Goal: Task Accomplishment & Management: Manage account settings

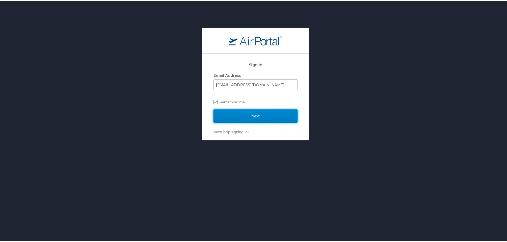
click at [256, 112] on input "Next" at bounding box center [255, 114] width 84 height 13
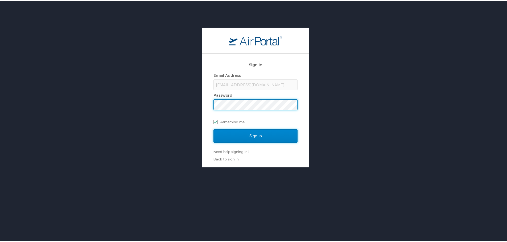
click at [235, 135] on input "Sign In" at bounding box center [255, 134] width 84 height 13
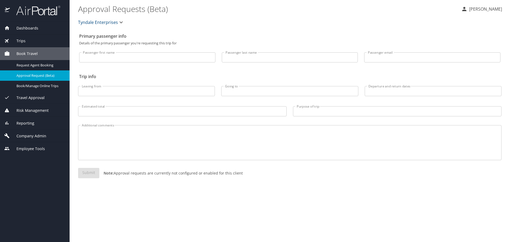
click at [34, 134] on span "Company Admin" at bounding box center [28, 136] width 36 height 6
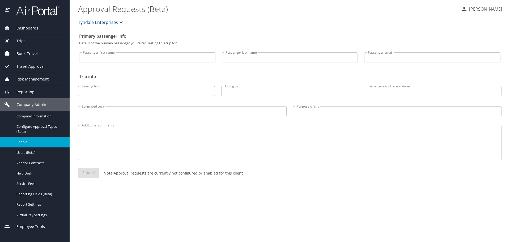
click at [32, 139] on div "People" at bounding box center [34, 142] width 61 height 6
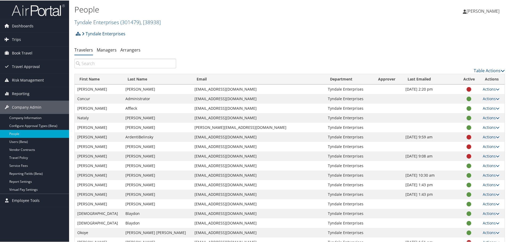
click at [119, 65] on input "search" at bounding box center [125, 63] width 102 height 10
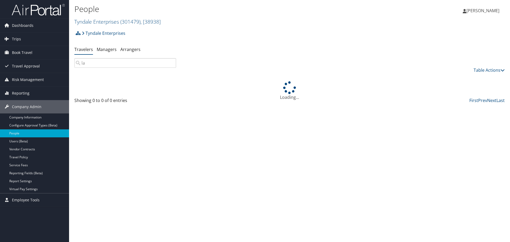
type input "l"
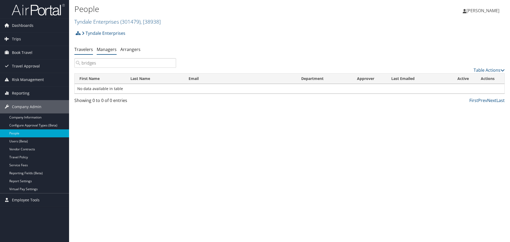
type input "bridges"
click at [108, 51] on link "Managers" at bounding box center [107, 50] width 20 height 6
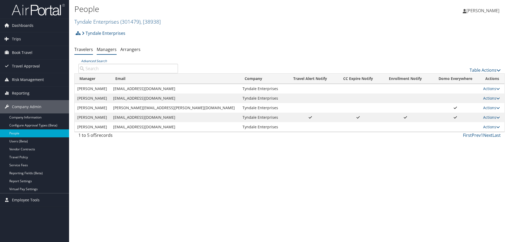
click at [84, 49] on link "Travelers" at bounding box center [83, 50] width 19 height 6
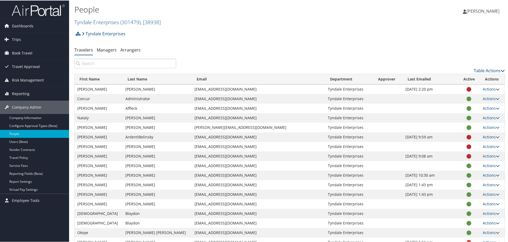
click at [485, 70] on link "Table Actions" at bounding box center [489, 70] width 31 height 6
click at [414, 46] on div at bounding box center [255, 121] width 510 height 242
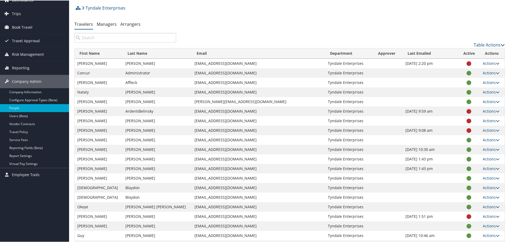
scroll to position [35, 0]
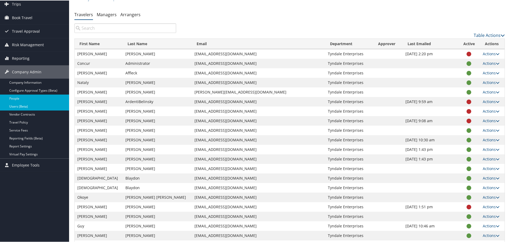
click at [39, 107] on link "Users (Beta)" at bounding box center [34, 106] width 69 height 8
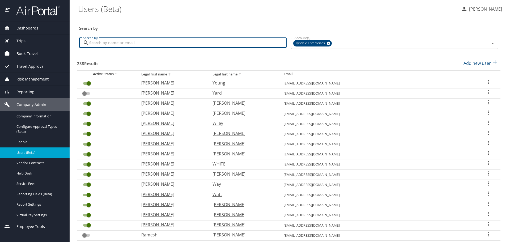
click at [165, 44] on input "Search by" at bounding box center [188, 43] width 198 height 10
type input "bridges"
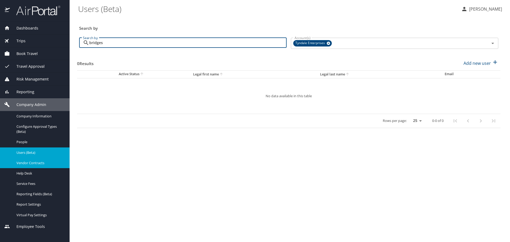
click at [41, 164] on span "Vendor Contracts" at bounding box center [39, 163] width 47 height 5
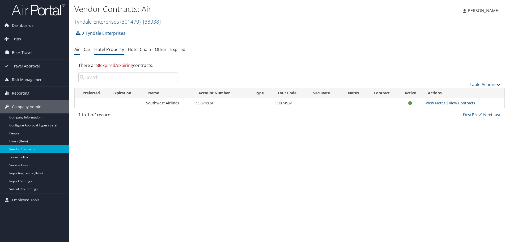
click at [102, 50] on link "Hotel Property" at bounding box center [109, 50] width 30 height 6
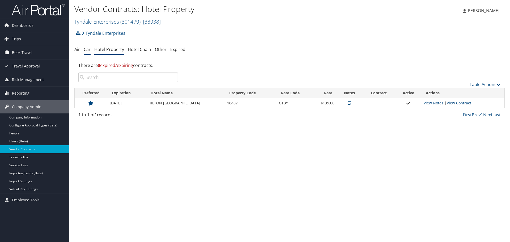
click at [85, 51] on link "Car" at bounding box center [87, 50] width 7 height 6
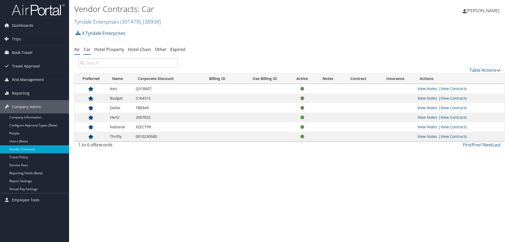
click at [79, 51] on link "Air" at bounding box center [77, 50] width 6 height 6
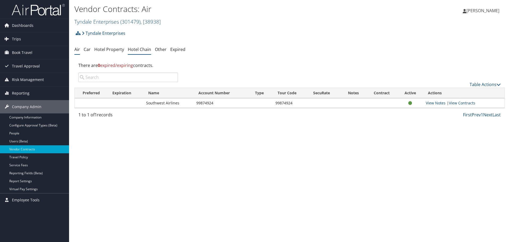
click at [136, 50] on link "Hotel Chain" at bounding box center [139, 50] width 23 height 6
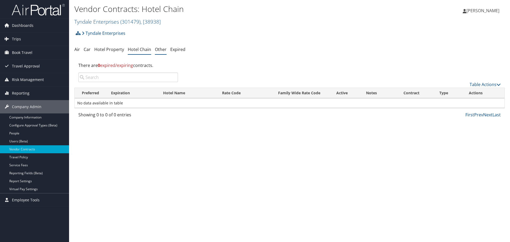
click at [162, 50] on link "Other" at bounding box center [161, 50] width 12 height 6
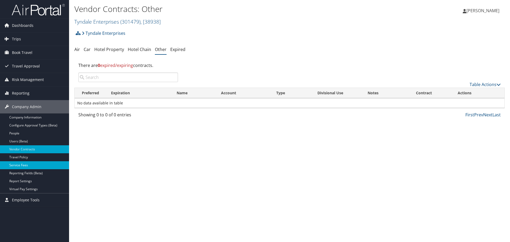
click at [32, 164] on link "Service Fees" at bounding box center [34, 165] width 69 height 8
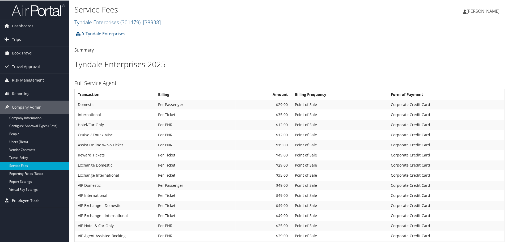
click at [32, 199] on span "Employee Tools" at bounding box center [26, 200] width 28 height 13
click at [27, 126] on link "Configure Approval Types (Beta)" at bounding box center [34, 126] width 69 height 8
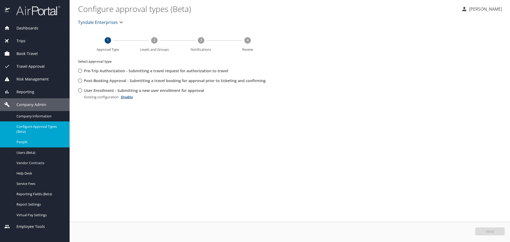
click at [14, 137] on link "People" at bounding box center [35, 142] width 70 height 10
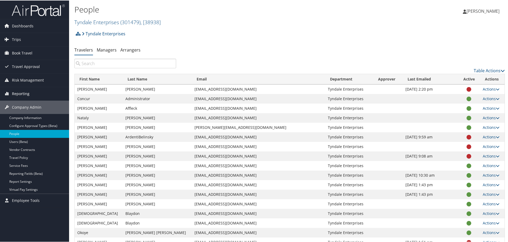
click at [36, 92] on link "Reporting" at bounding box center [34, 93] width 69 height 13
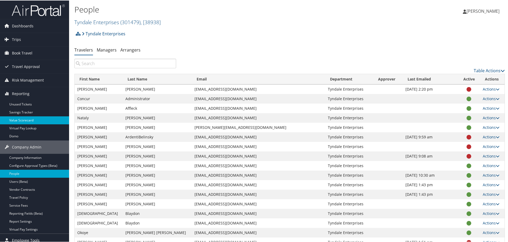
click at [32, 120] on link "Value Scorecard" at bounding box center [34, 120] width 69 height 8
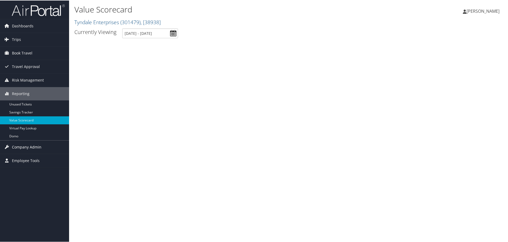
click at [26, 147] on span "Company Admin" at bounding box center [27, 146] width 30 height 13
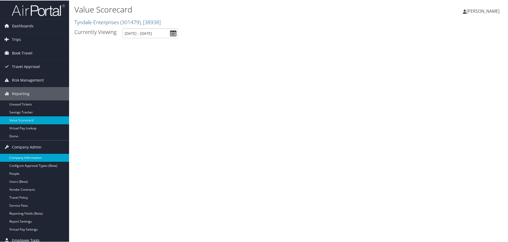
click at [37, 155] on link "Company Information" at bounding box center [34, 157] width 69 height 8
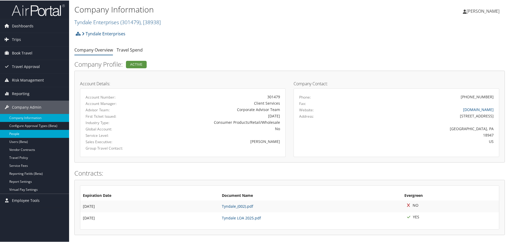
click at [19, 134] on link "People" at bounding box center [34, 133] width 69 height 8
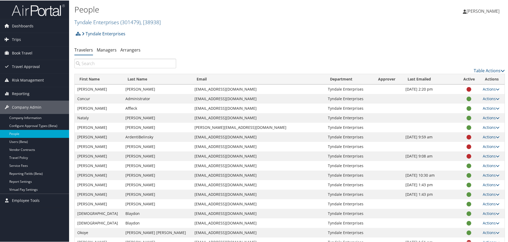
click at [473, 11] on span "[PERSON_NAME]" at bounding box center [483, 11] width 33 height 6
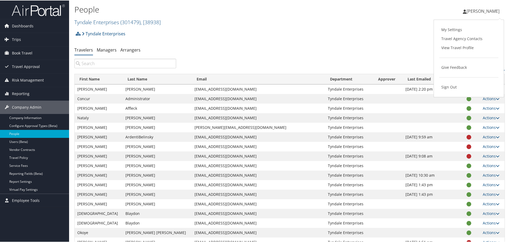
drag, startPoint x: 361, startPoint y: 38, endPoint x: 337, endPoint y: 31, distance: 24.3
click at [360, 38] on div "Tyndale Enterprises Account Structure Tyndale Enterprises (301479) × Create Cli…" at bounding box center [289, 35] width 431 height 14
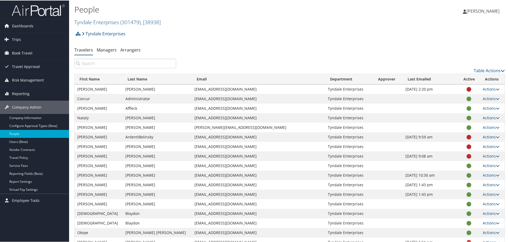
click at [135, 62] on input "search" at bounding box center [125, 63] width 102 height 10
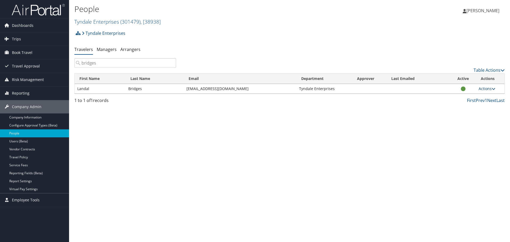
type input "bridges"
click at [484, 89] on link "Actions" at bounding box center [487, 88] width 17 height 5
click at [471, 123] on link "Reset User's Password" at bounding box center [470, 123] width 49 height 9
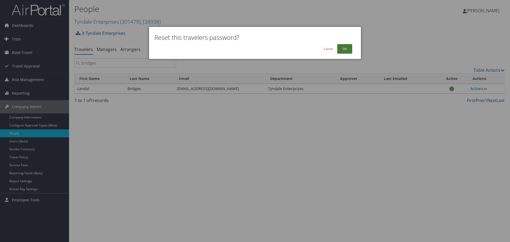
click at [345, 51] on button "OK" at bounding box center [344, 49] width 15 height 10
